Goal: Transaction & Acquisition: Purchase product/service

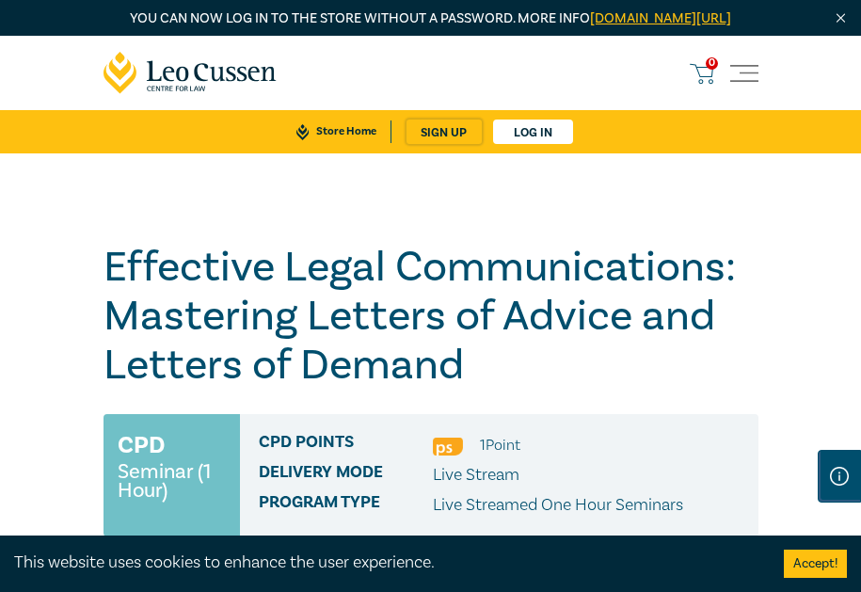
click at [822, 571] on button "Accept!" at bounding box center [815, 564] width 63 height 28
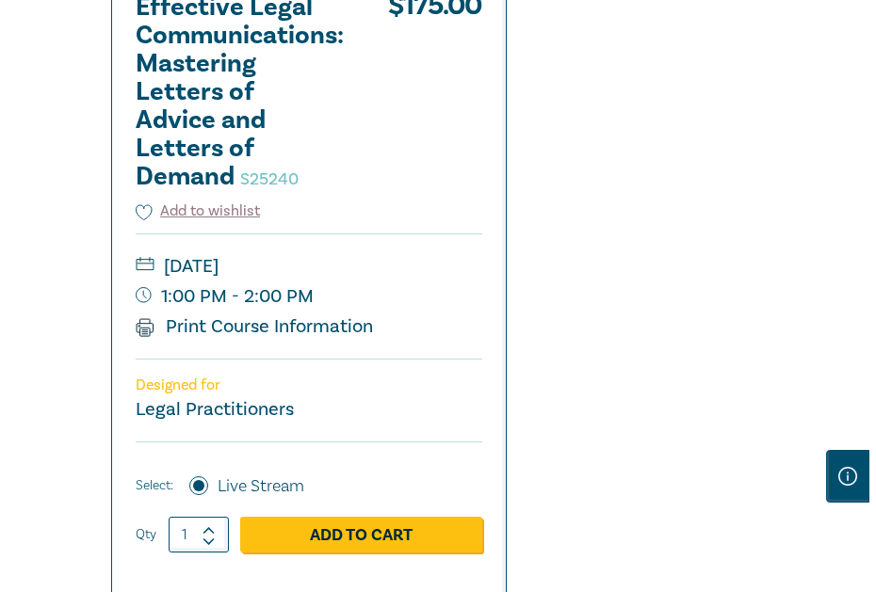
scroll to position [753, 0]
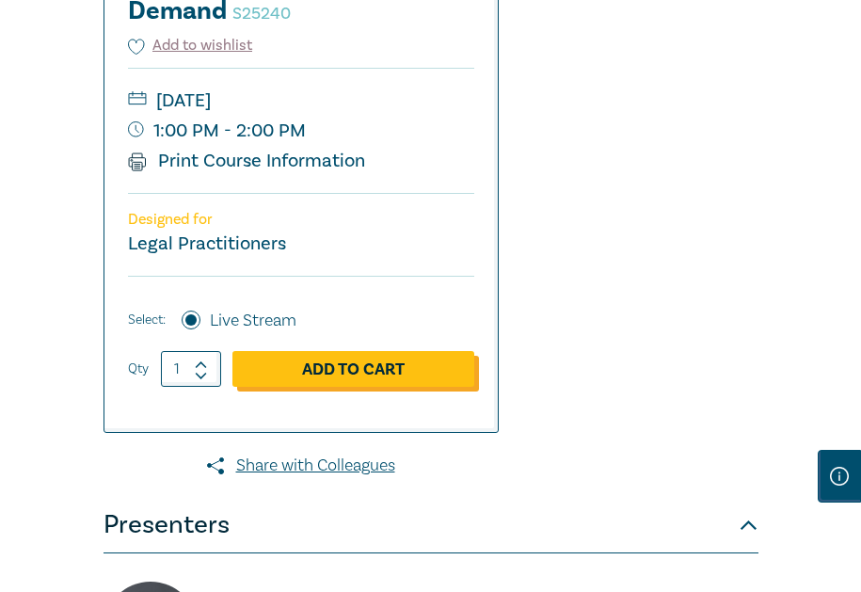
click at [298, 387] on link "Add to Cart" at bounding box center [354, 369] width 242 height 36
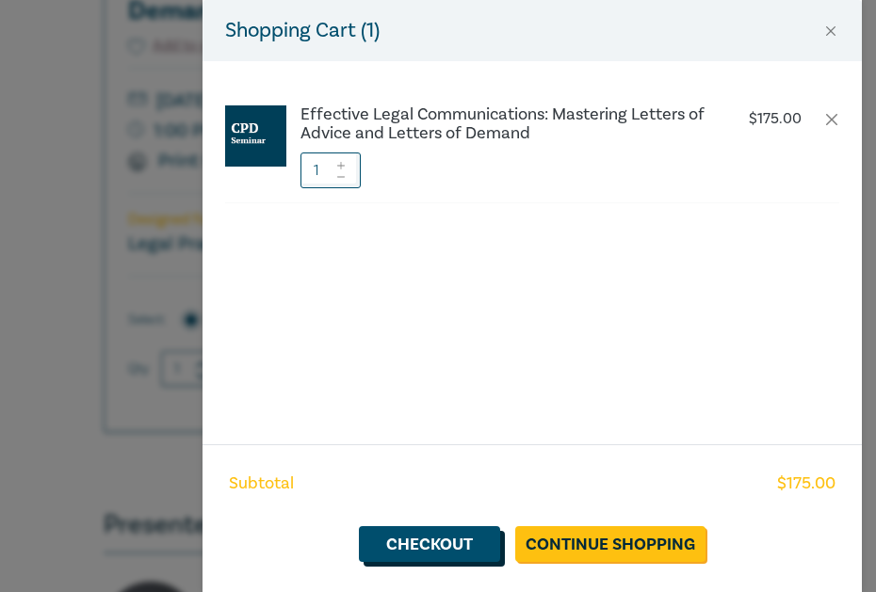
click at [456, 550] on link "Checkout" at bounding box center [429, 544] width 141 height 36
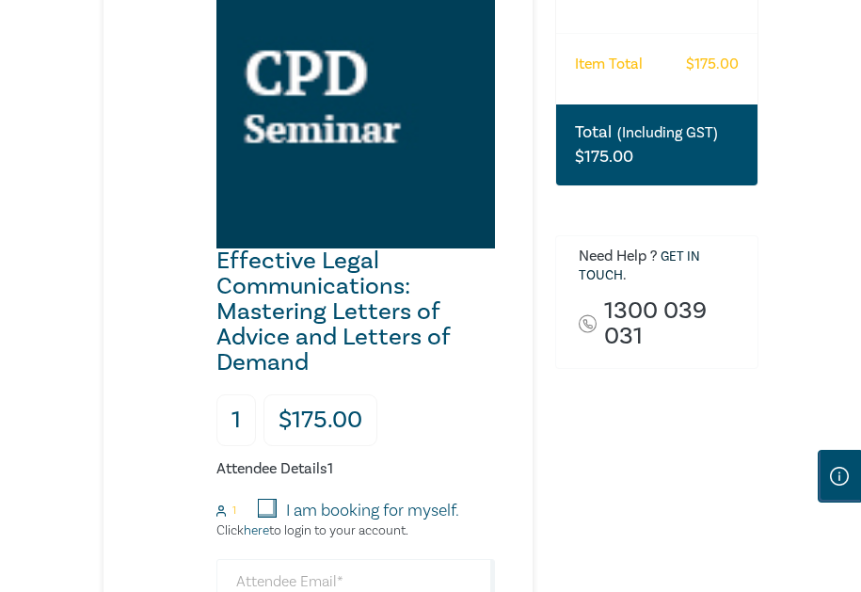
scroll to position [753, 0]
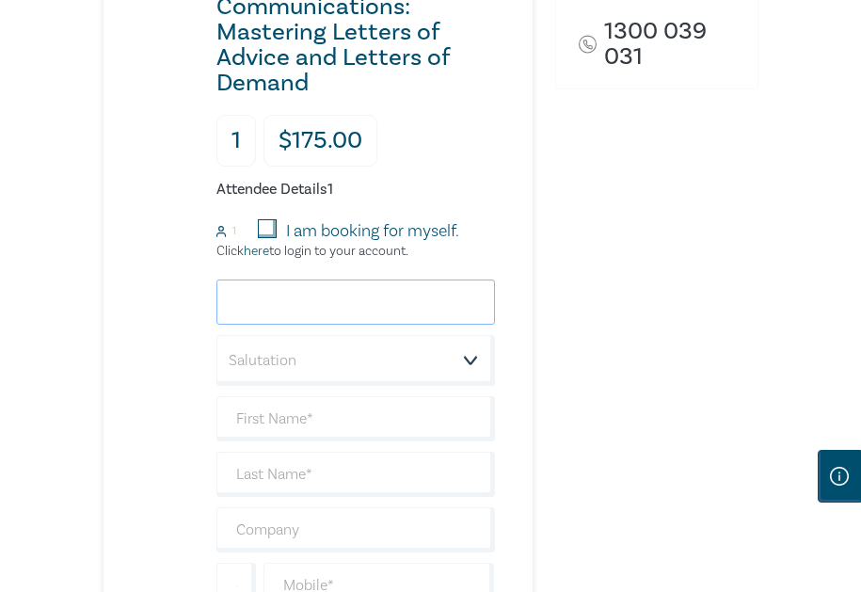
click at [273, 325] on input "email" at bounding box center [356, 302] width 279 height 45
type input "[PERSON_NAME]"
click at [318, 380] on select "Salutation Mr. Mrs. Ms. Miss Dr. Prof. Other" at bounding box center [356, 360] width 279 height 51
select select "Ms."
click at [217, 356] on select "Salutation Mr. Mrs. Ms. Miss Dr. Prof. Other" at bounding box center [356, 360] width 279 height 51
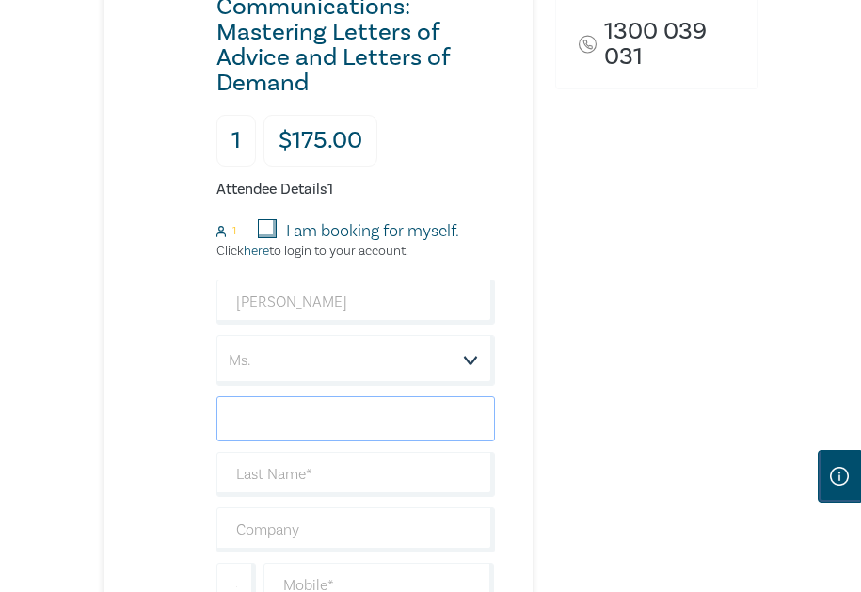
click at [267, 442] on input "text" at bounding box center [356, 418] width 279 height 45
type input "[PERSON_NAME]"
click at [264, 491] on input "text" at bounding box center [356, 474] width 279 height 45
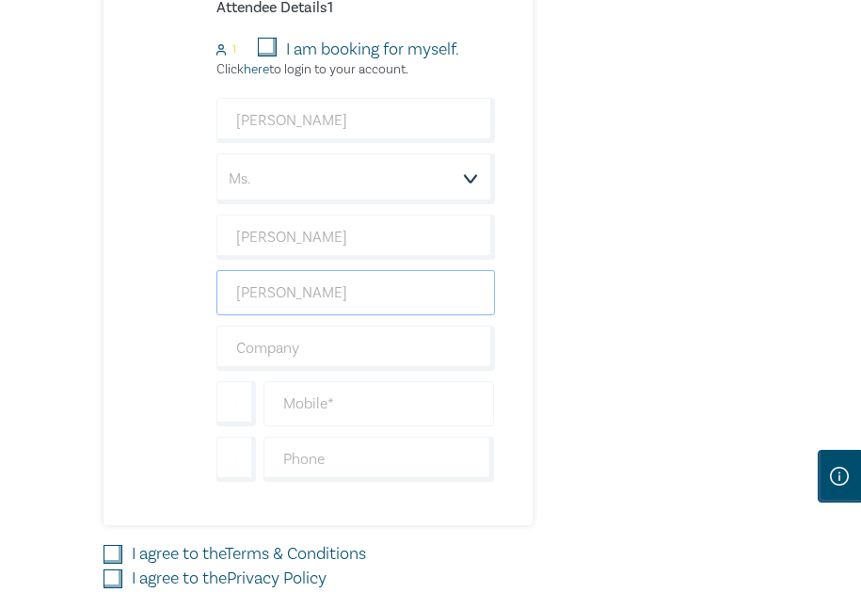
scroll to position [941, 0]
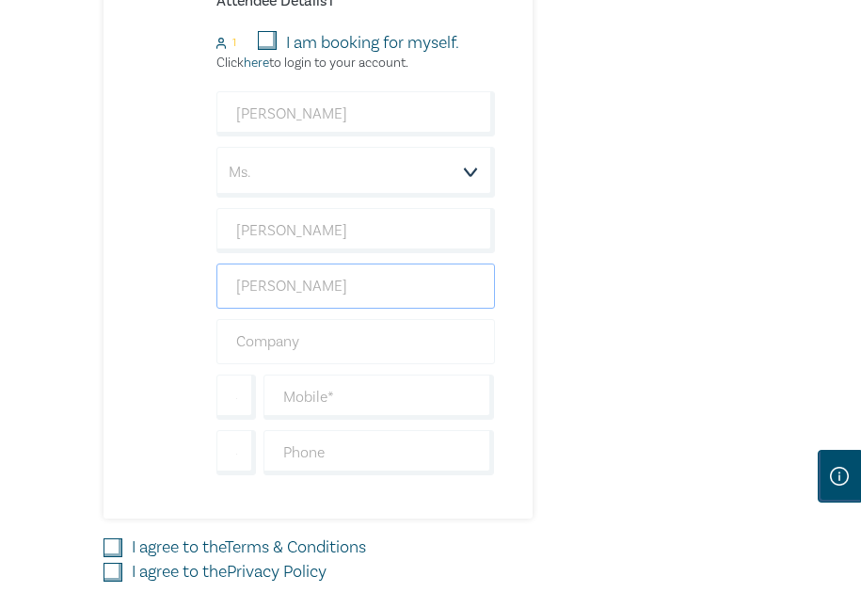
type input "[PERSON_NAME]"
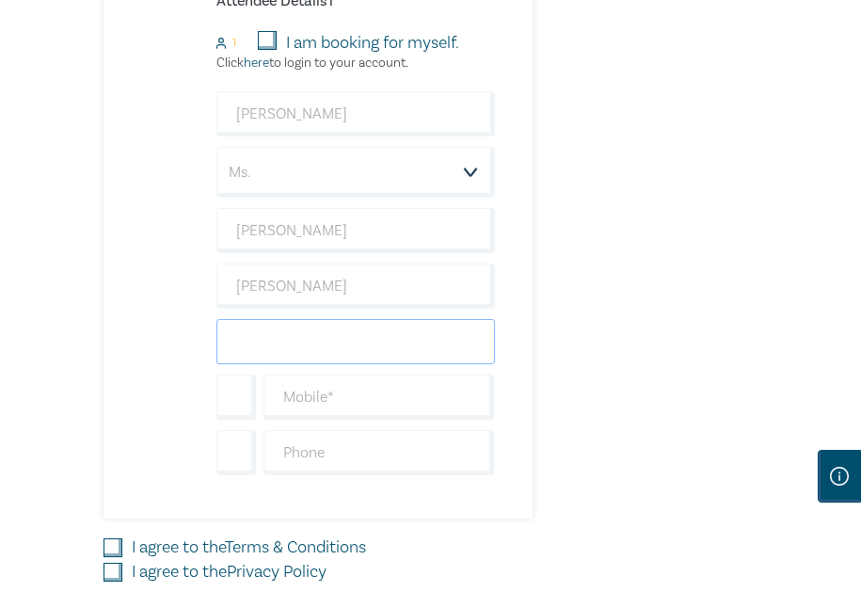
click at [282, 364] on input "text" at bounding box center [356, 341] width 279 height 45
type input "Warlows Legal"
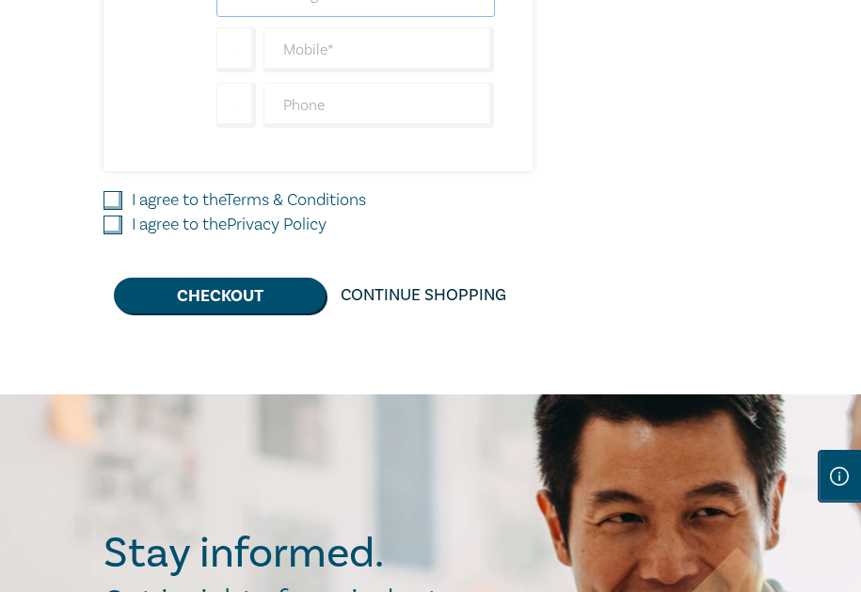
scroll to position [1318, 0]
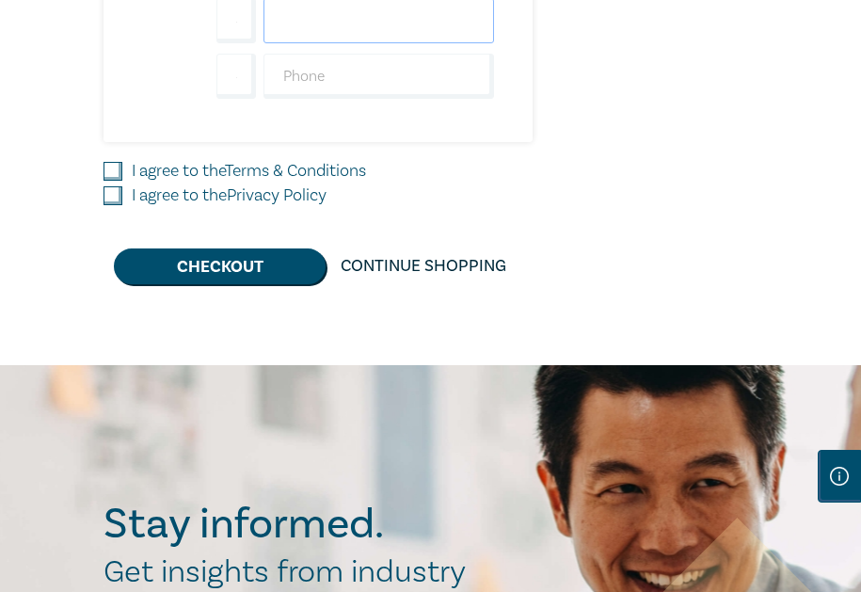
click at [306, 43] on input "text" at bounding box center [379, 20] width 231 height 45
type input "0423201661"
click at [111, 181] on input "I agree to the Terms & Conditions" at bounding box center [113, 171] width 19 height 19
checkbox input "true"
click at [108, 205] on input "I agree to the Privacy Policy" at bounding box center [113, 195] width 19 height 19
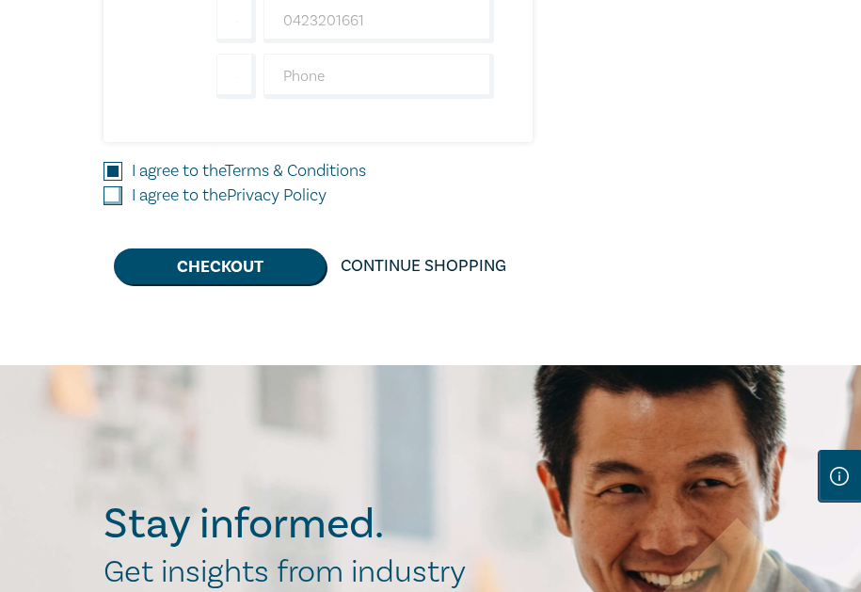
checkbox input "true"
click at [219, 43] on input "+61" at bounding box center [237, 20] width 40 height 45
click at [184, 284] on button "Checkout" at bounding box center [220, 267] width 212 height 36
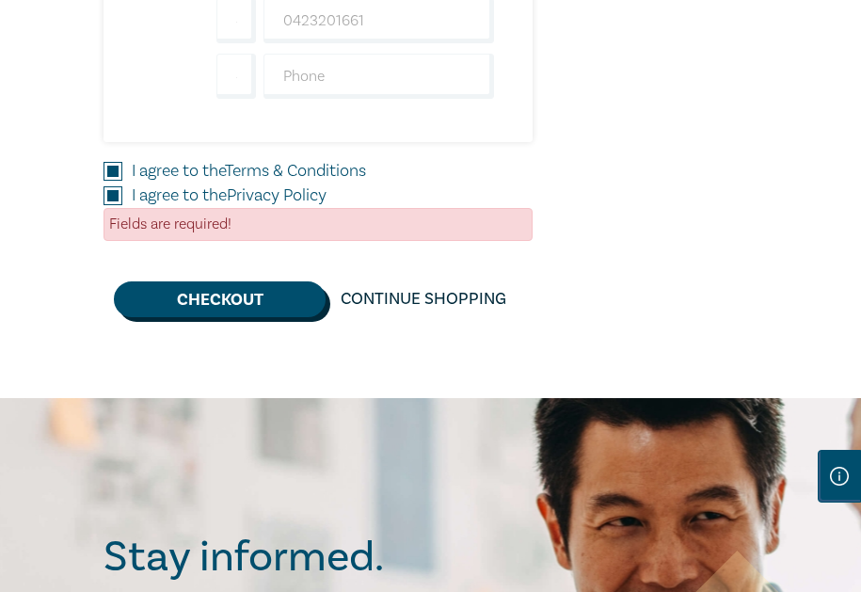
scroll to position [941, 0]
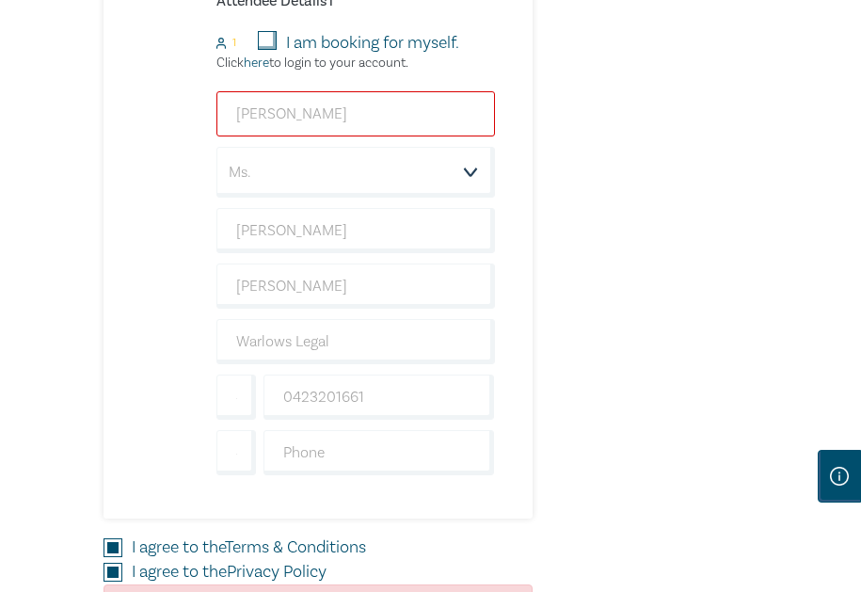
click at [269, 137] on input "[PERSON_NAME]" at bounding box center [356, 113] width 279 height 45
click at [420, 135] on input "[PERSON_NAME]" at bounding box center [356, 113] width 279 height 45
drag, startPoint x: 366, startPoint y: 128, endPoint x: 204, endPoint y: 120, distance: 162.2
click at [204, 120] on div "Effective Legal Communications: Mastering Letters of Advice and Letters of Dema…" at bounding box center [300, 3] width 392 height 1031
type input "[PERSON_NAME][EMAIL_ADDRESS][DOMAIN_NAME]"
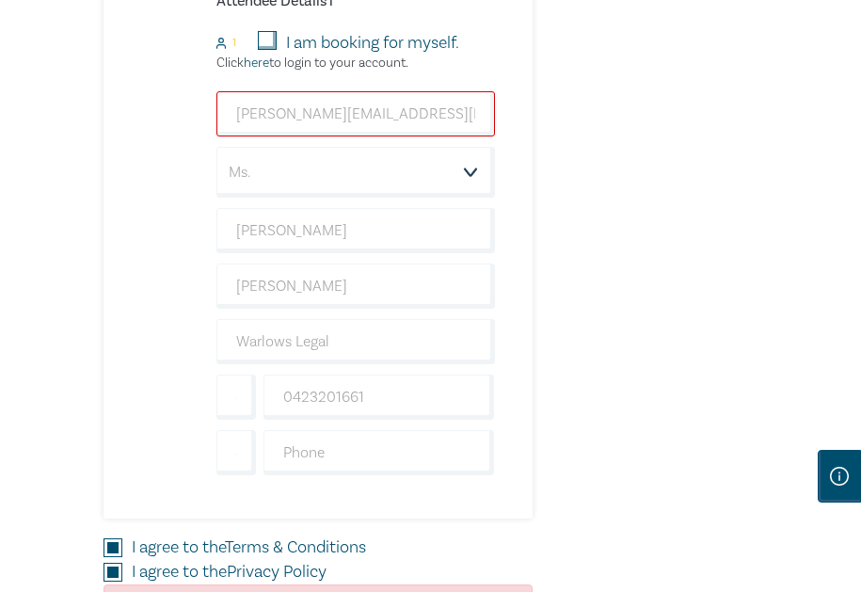
click at [157, 138] on div "Effective Legal Communications: Mastering Letters of Advice and Letters of Dema…" at bounding box center [300, 3] width 392 height 1031
click at [453, 56] on label "I am booking for myself." at bounding box center [372, 43] width 173 height 24
click at [277, 50] on input "I am booking for myself." at bounding box center [267, 40] width 19 height 19
checkbox input "true"
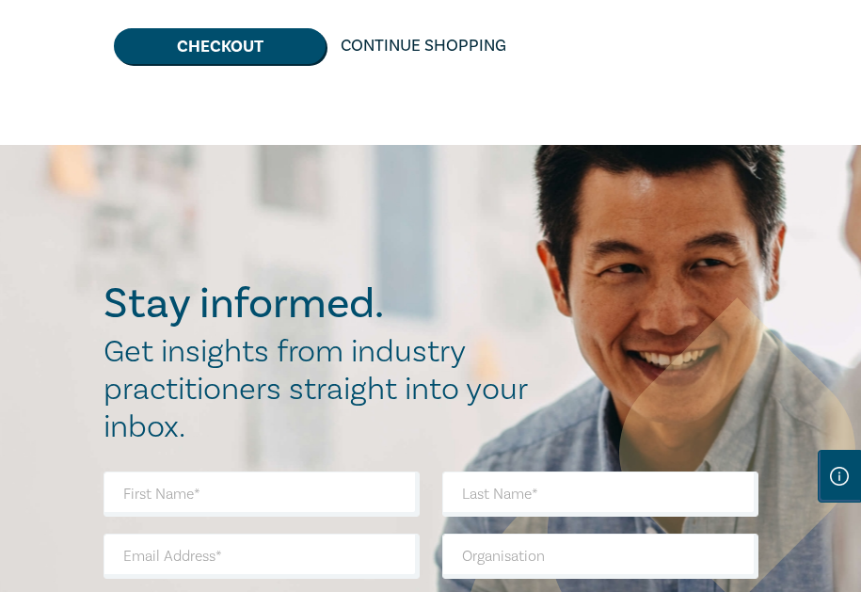
scroll to position [1601, 0]
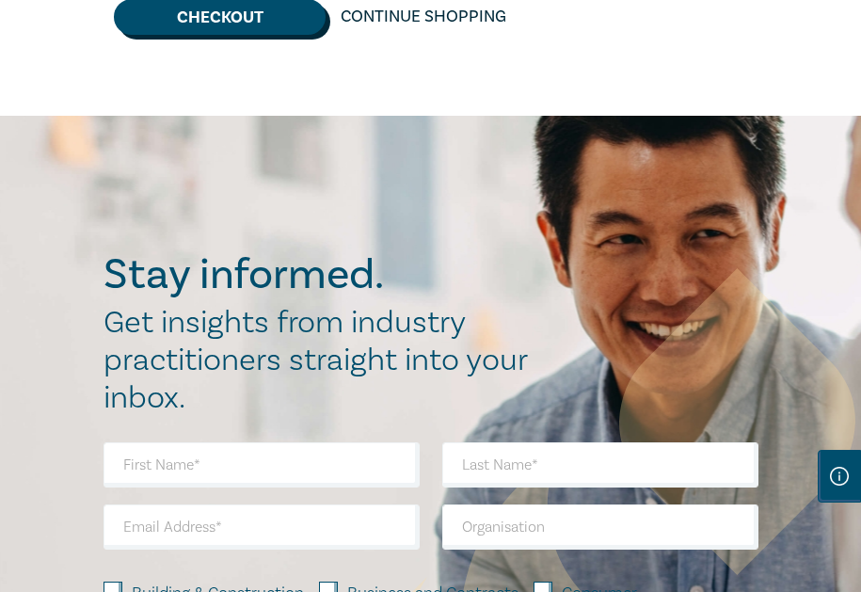
click at [259, 35] on button "Checkout" at bounding box center [220, 17] width 212 height 36
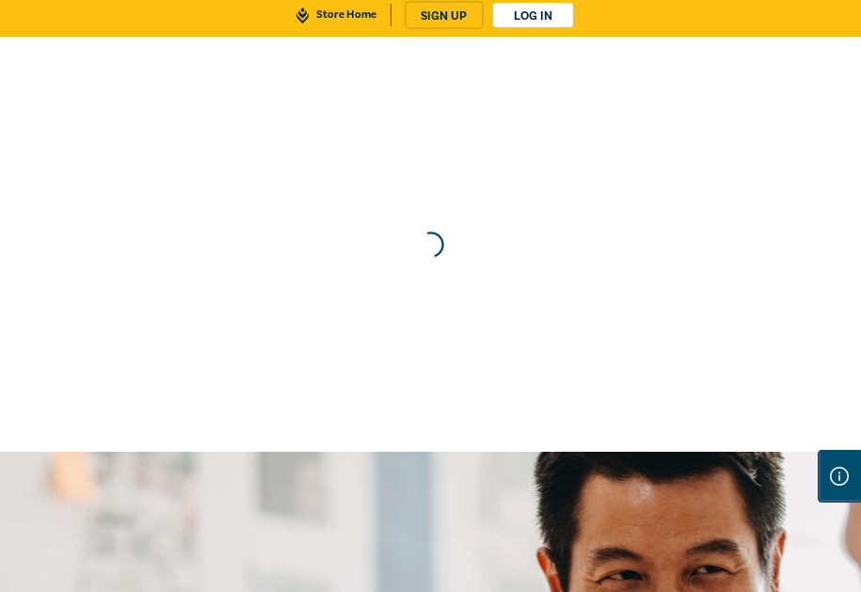
scroll to position [0, 0]
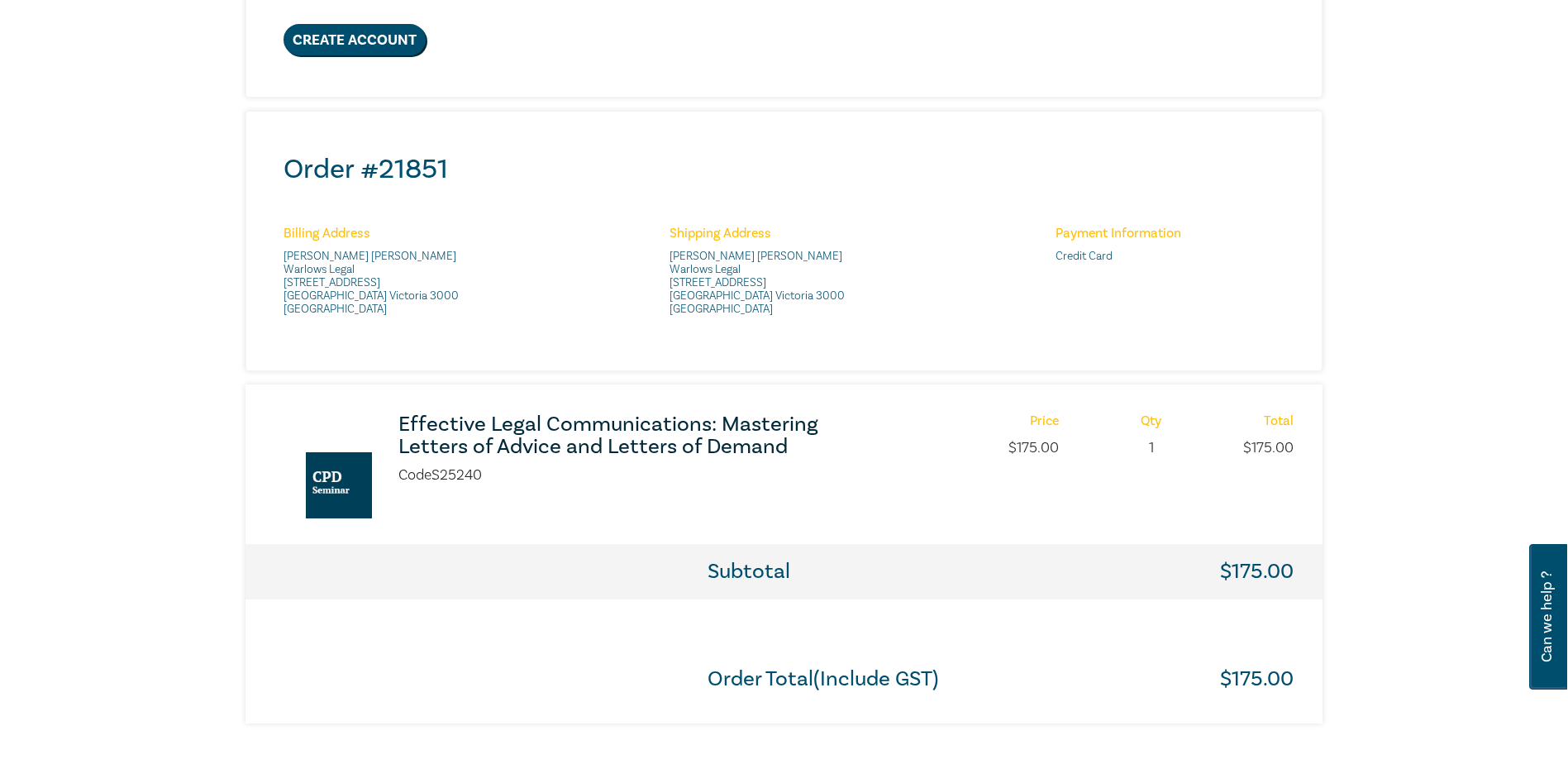
scroll to position [579, 0]
